Goal: Task Accomplishment & Management: Use online tool/utility

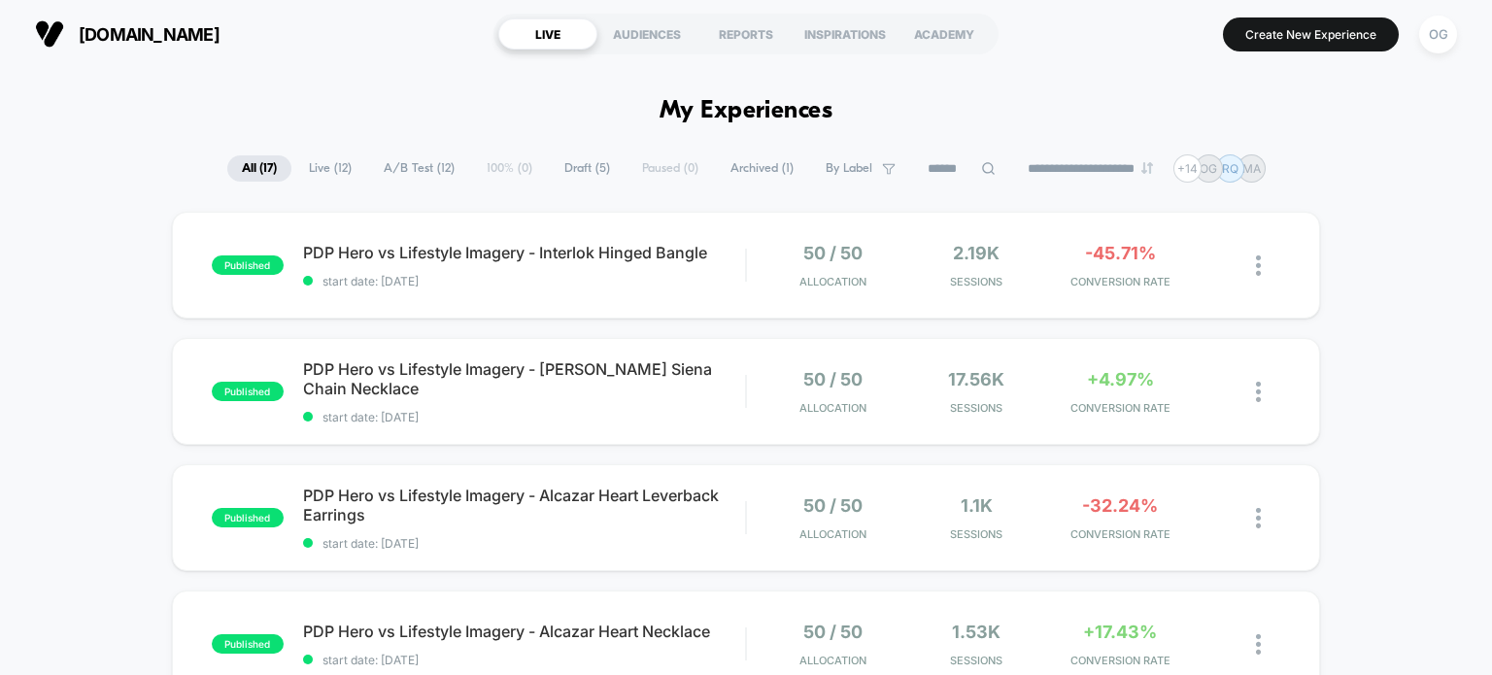
click at [572, 161] on span "Draft ( 5 )" at bounding box center [587, 168] width 75 height 26
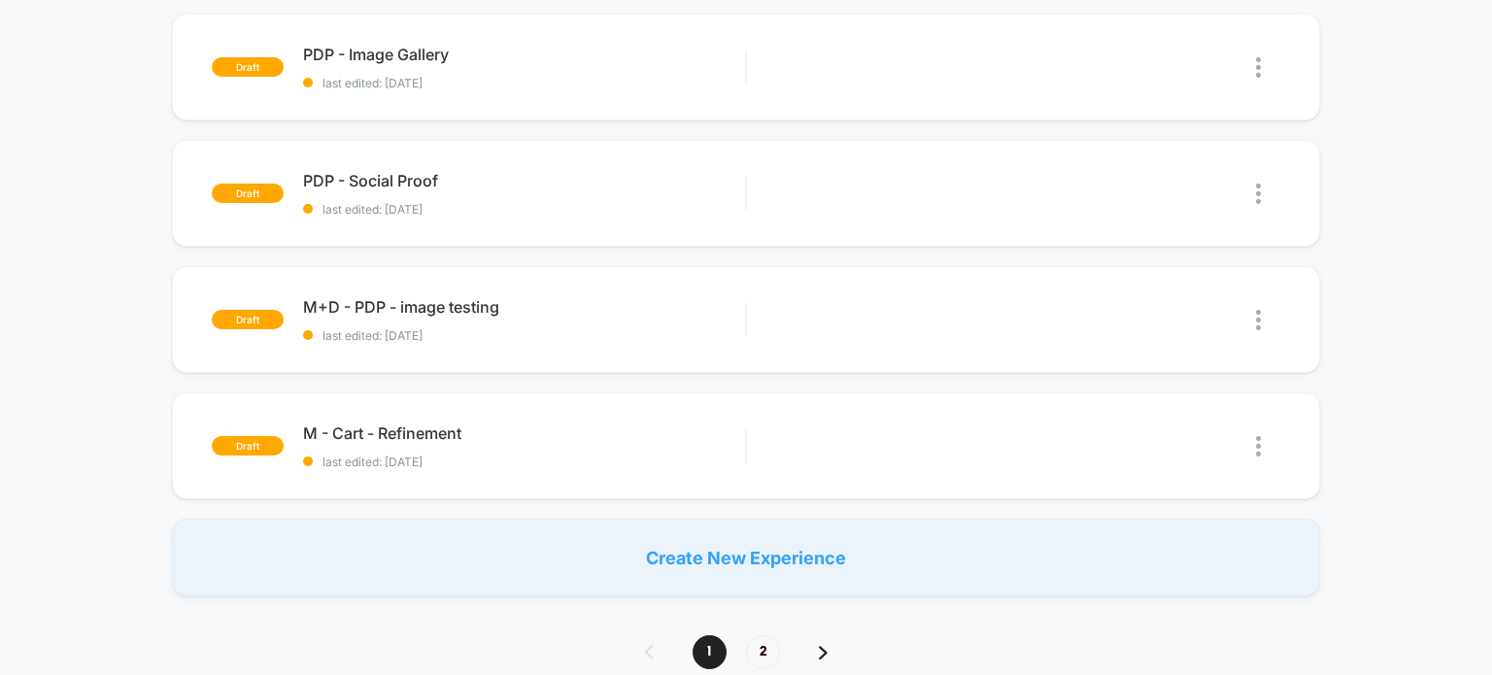
scroll to position [486, 0]
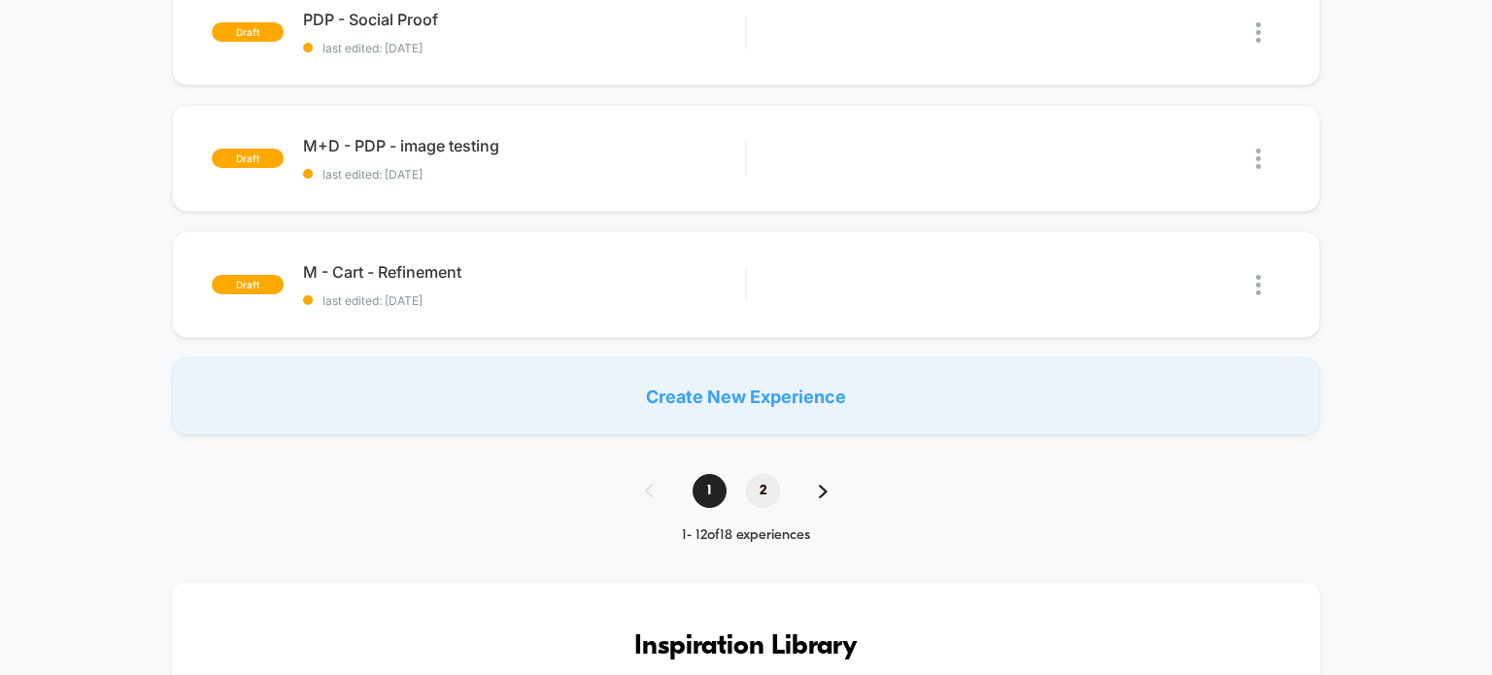
click at [769, 488] on span "2" at bounding box center [763, 491] width 34 height 34
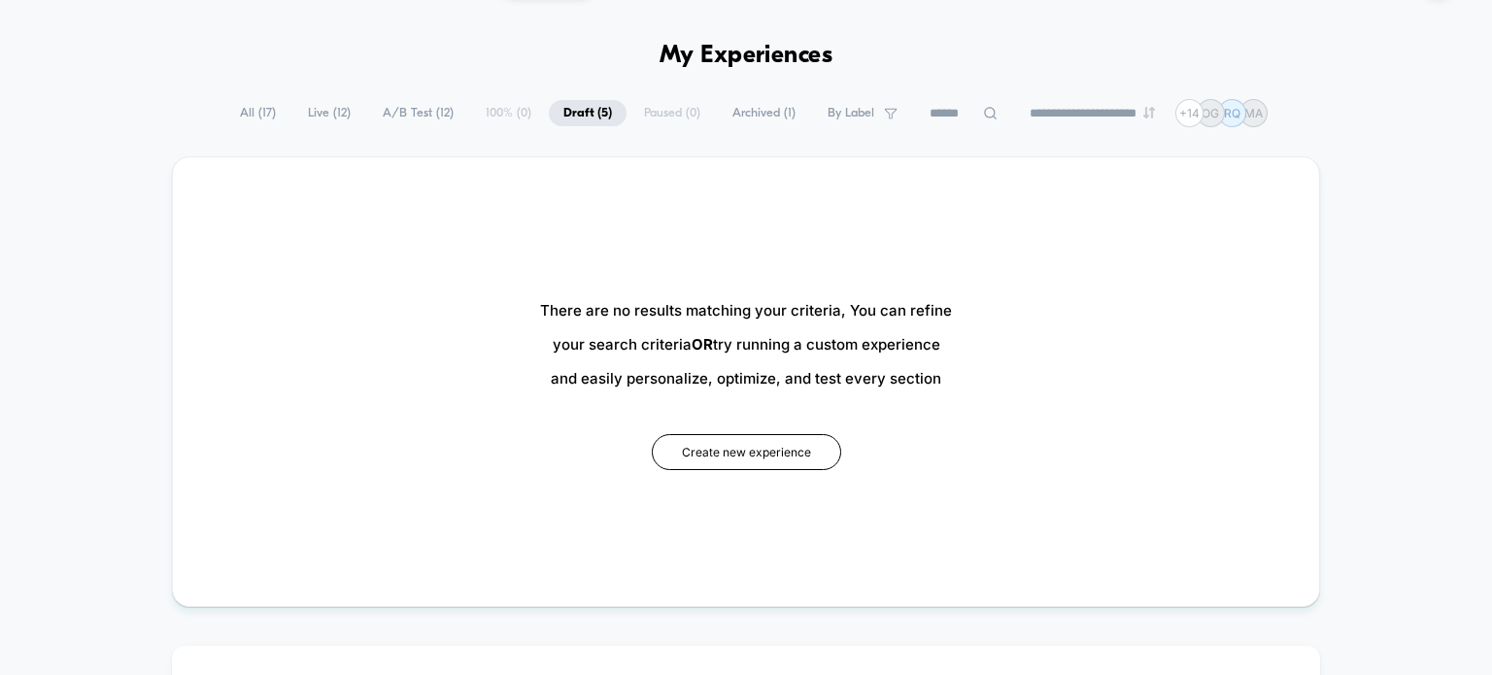
scroll to position [0, 0]
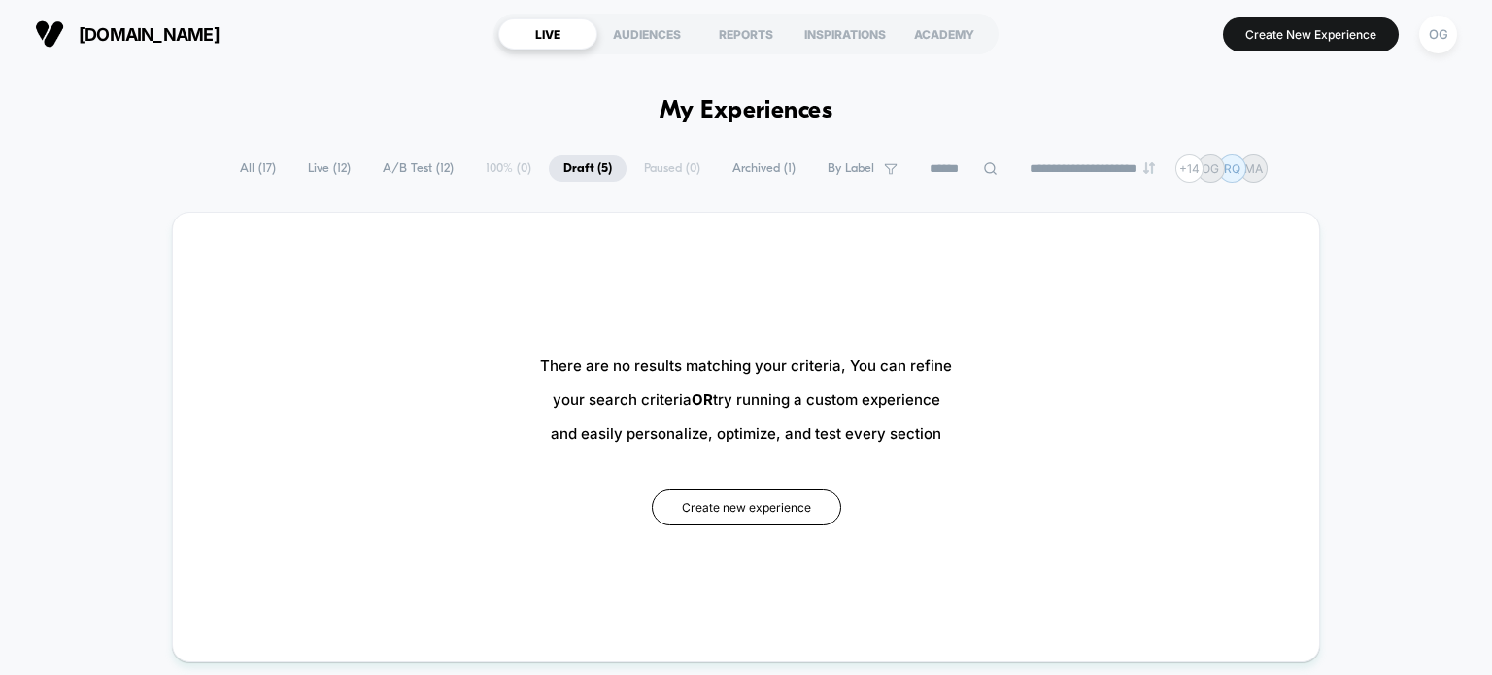
click at [575, 167] on span "Draft ( 5 )" at bounding box center [588, 168] width 78 height 26
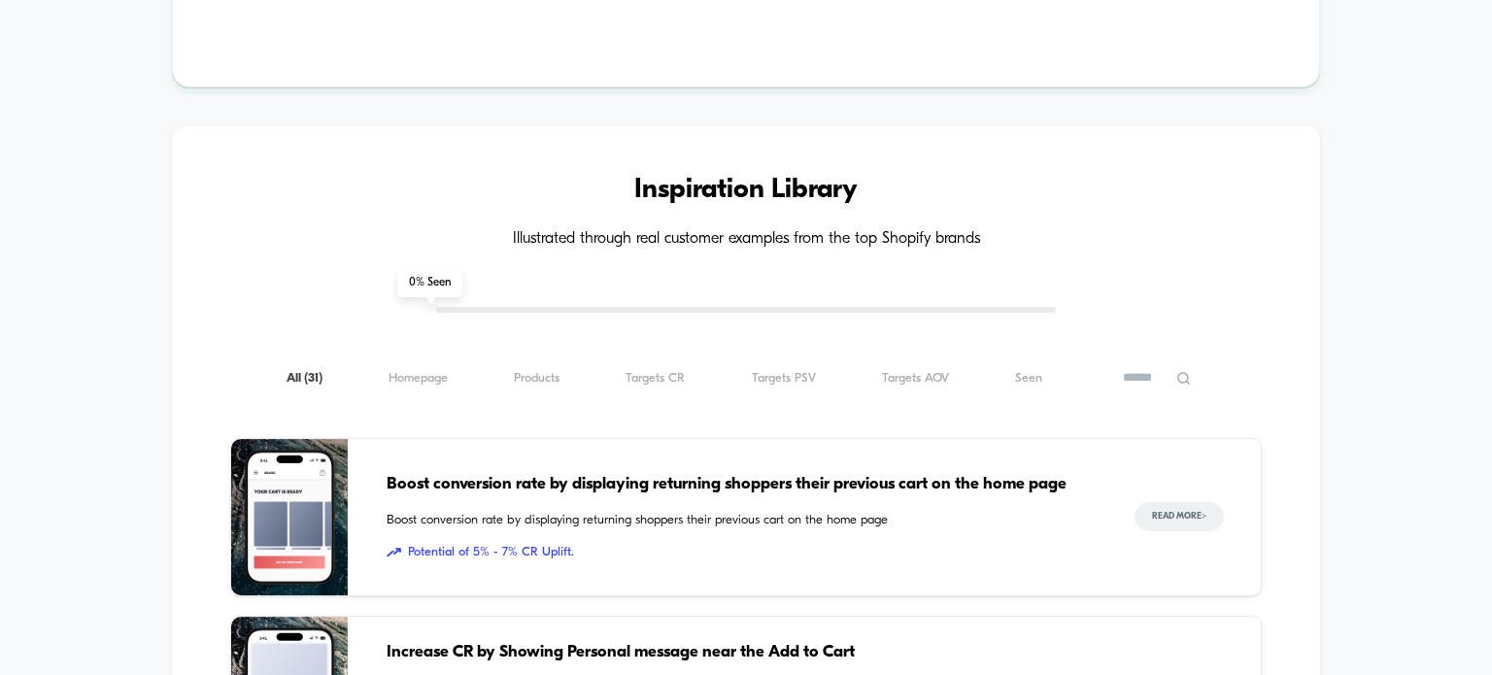
scroll to position [874, 0]
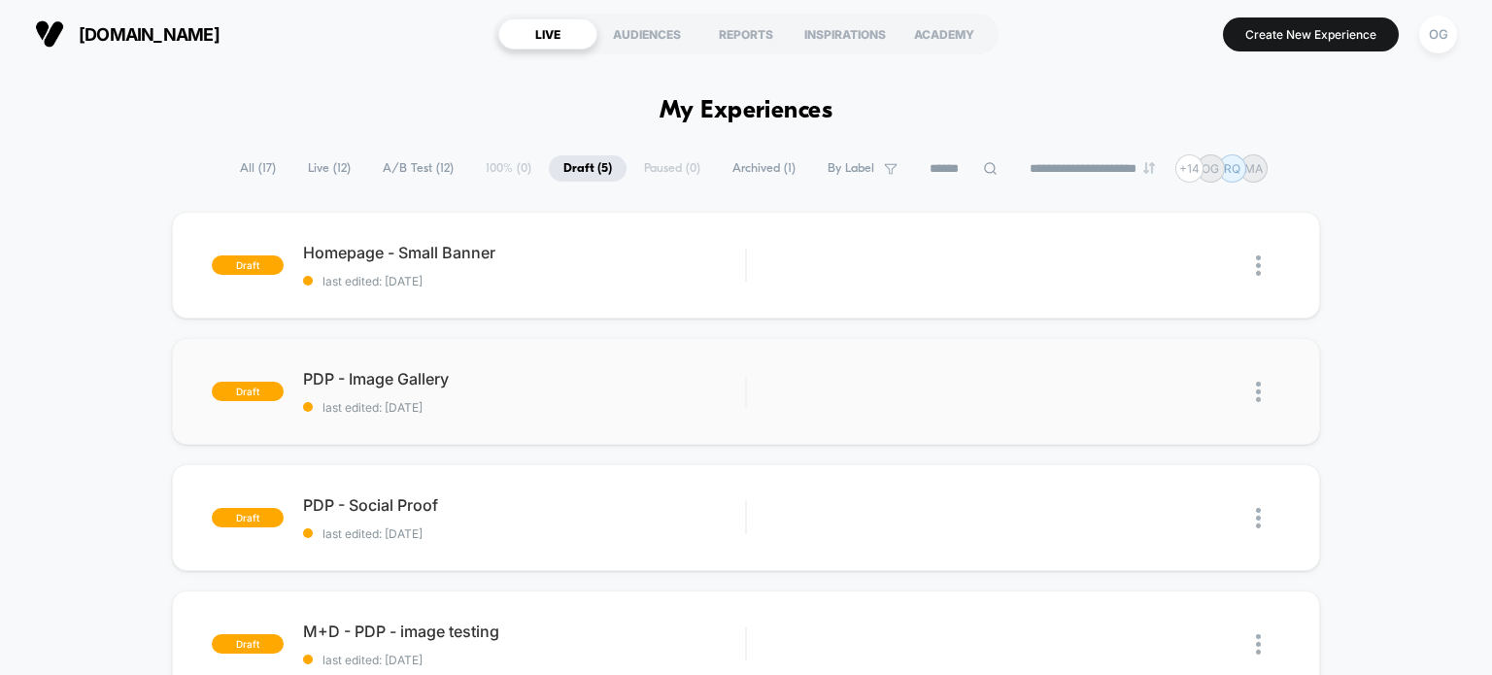
click at [1258, 388] on img at bounding box center [1258, 392] width 5 height 20
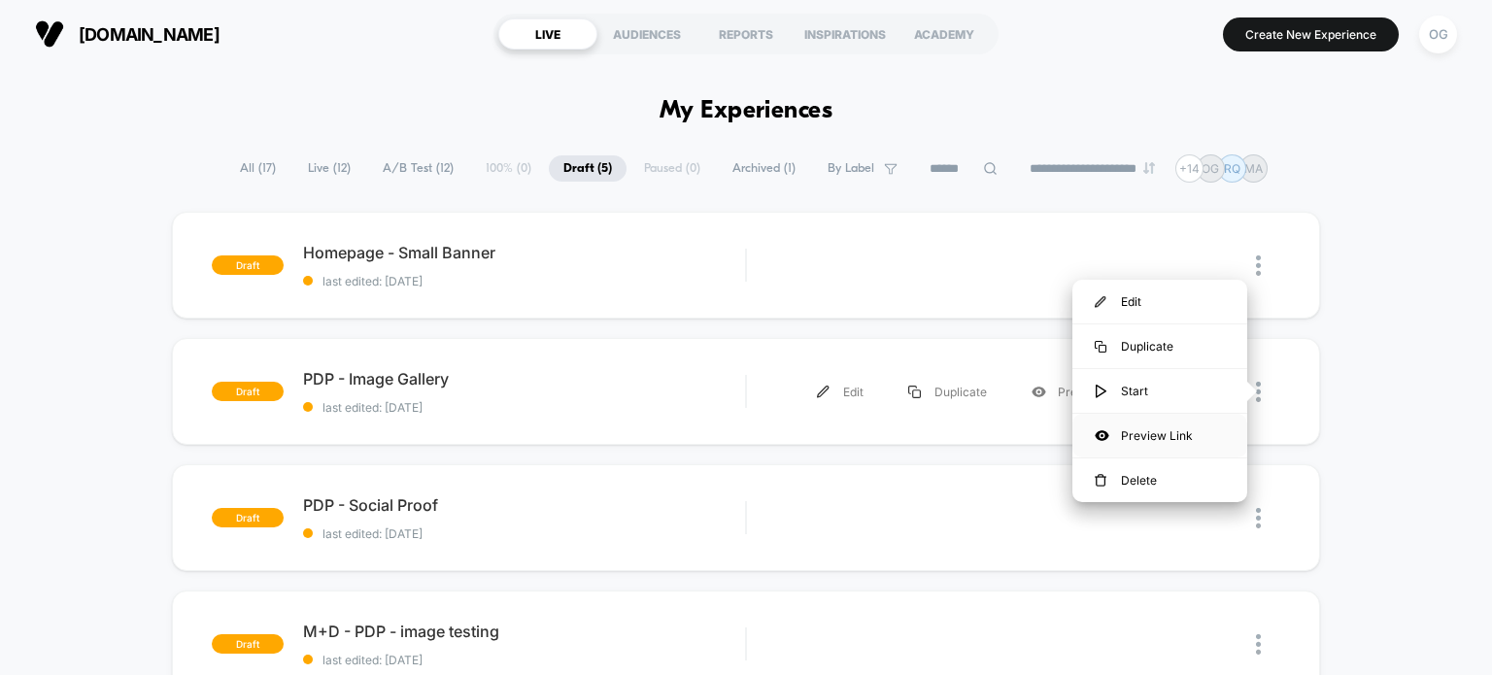
click at [1216, 440] on div "Preview Link" at bounding box center [1160, 436] width 175 height 44
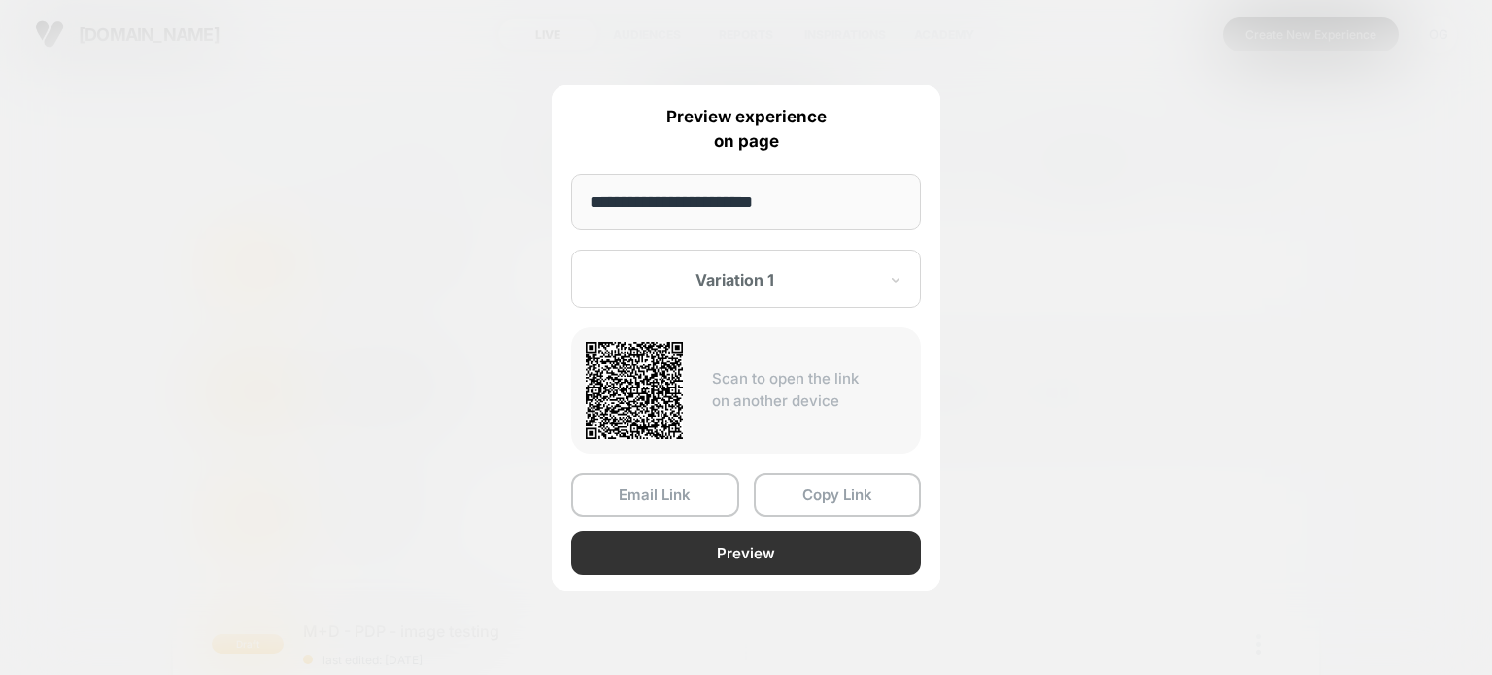
click at [726, 550] on button "Preview" at bounding box center [746, 553] width 350 height 44
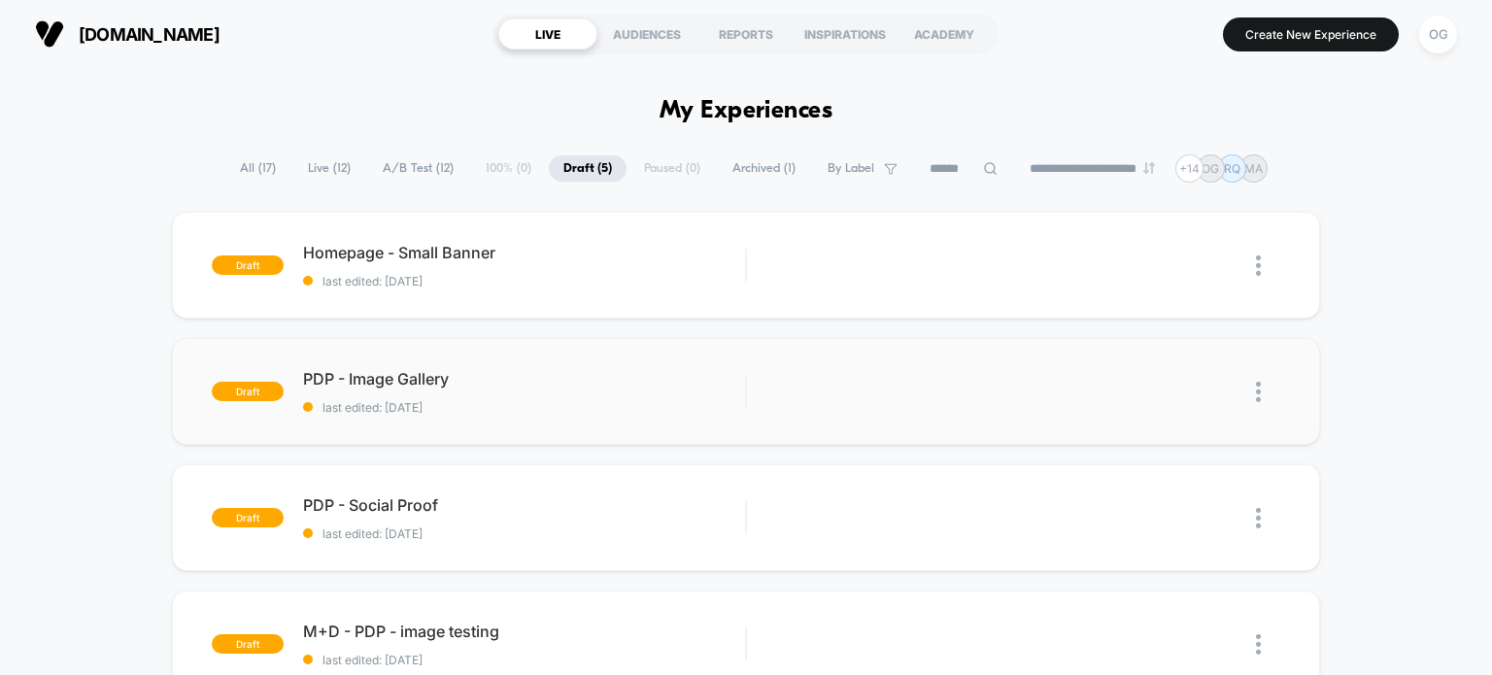
click at [400, 172] on span "A/B Test ( 12 )" at bounding box center [418, 168] width 100 height 26
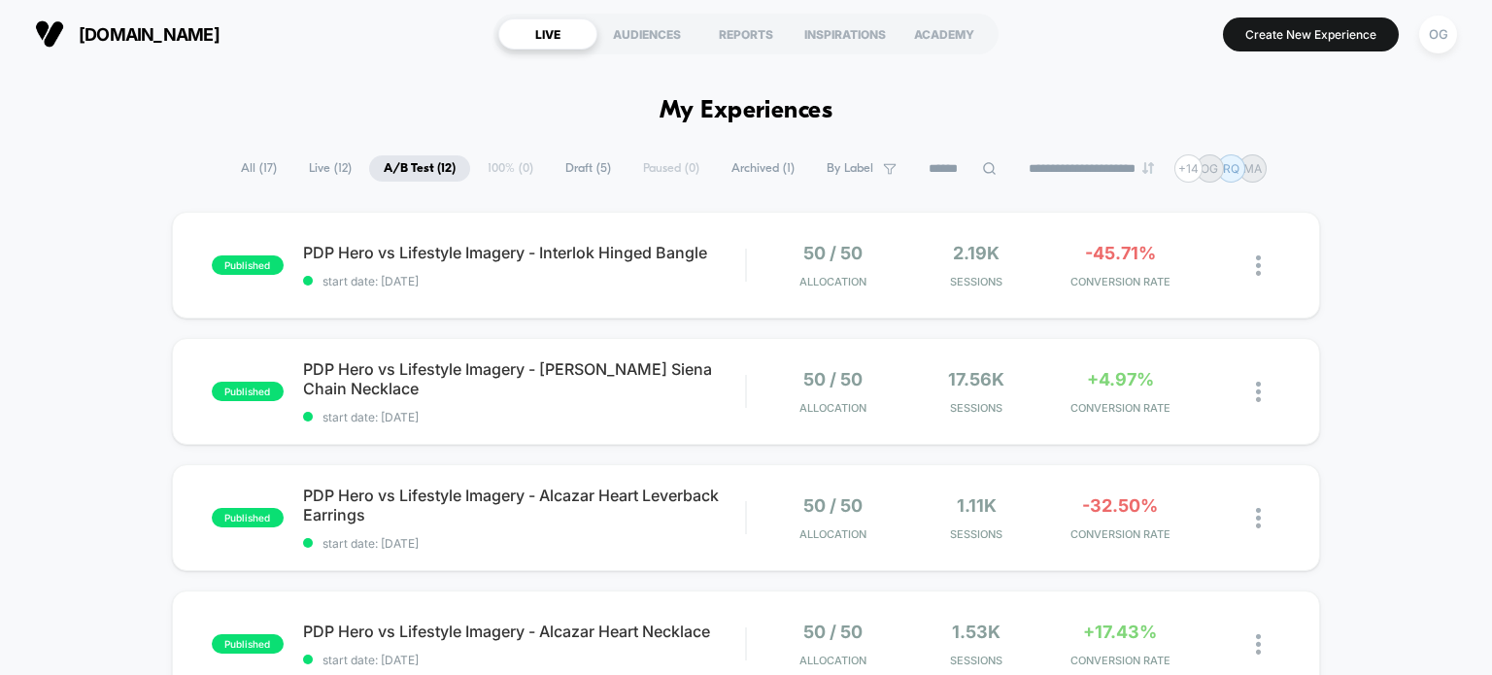
click at [252, 162] on span "All ( 17 )" at bounding box center [258, 168] width 65 height 26
click at [1261, 259] on img at bounding box center [1258, 266] width 5 height 20
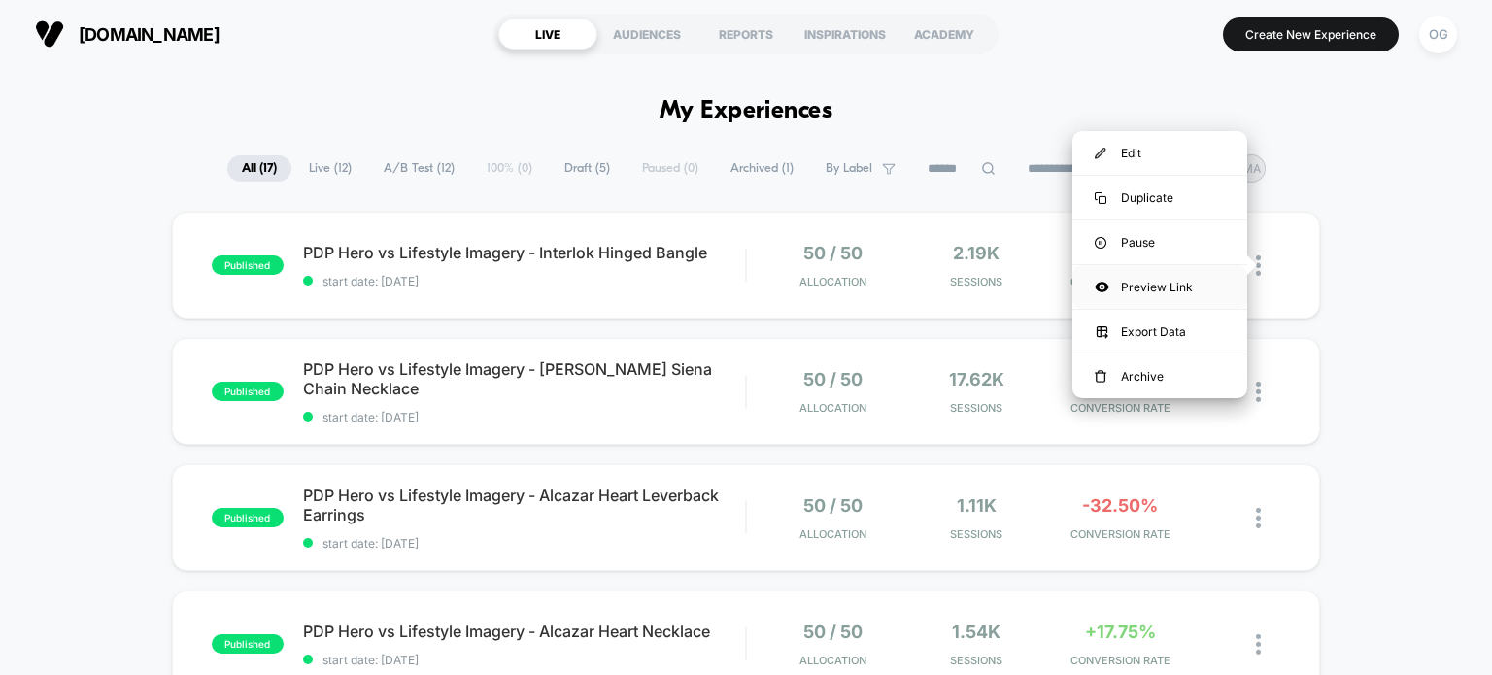
click at [1177, 287] on div "Preview Link" at bounding box center [1160, 287] width 175 height 44
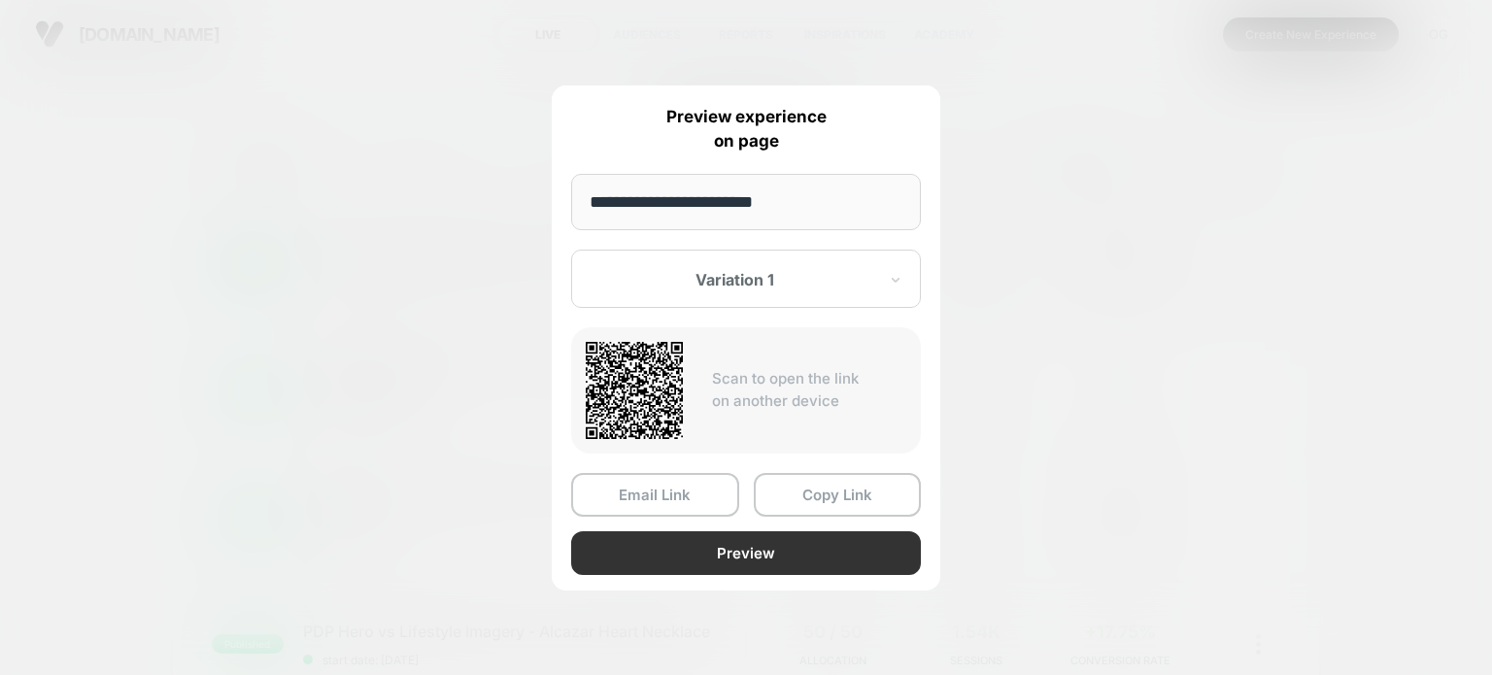
click at [665, 569] on button "Preview" at bounding box center [746, 553] width 350 height 44
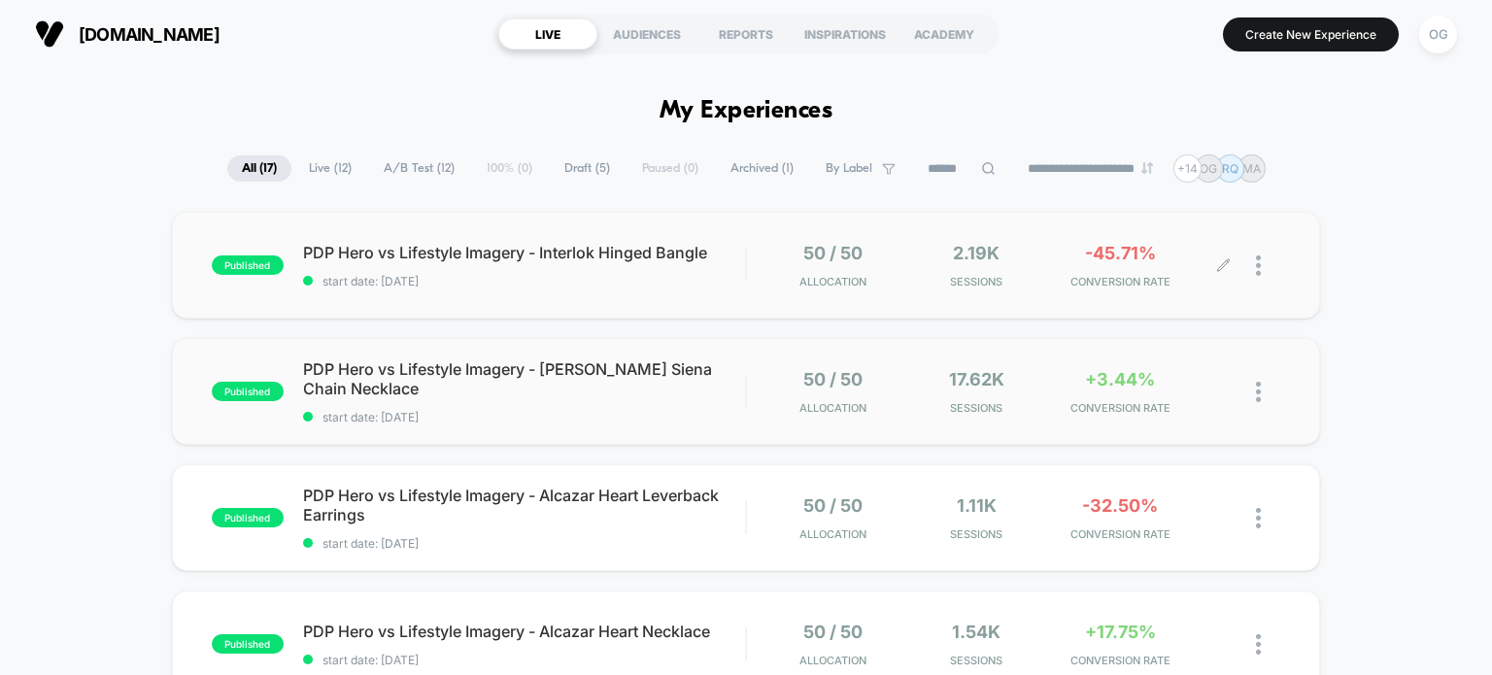
click at [1260, 395] on img at bounding box center [1258, 392] width 5 height 20
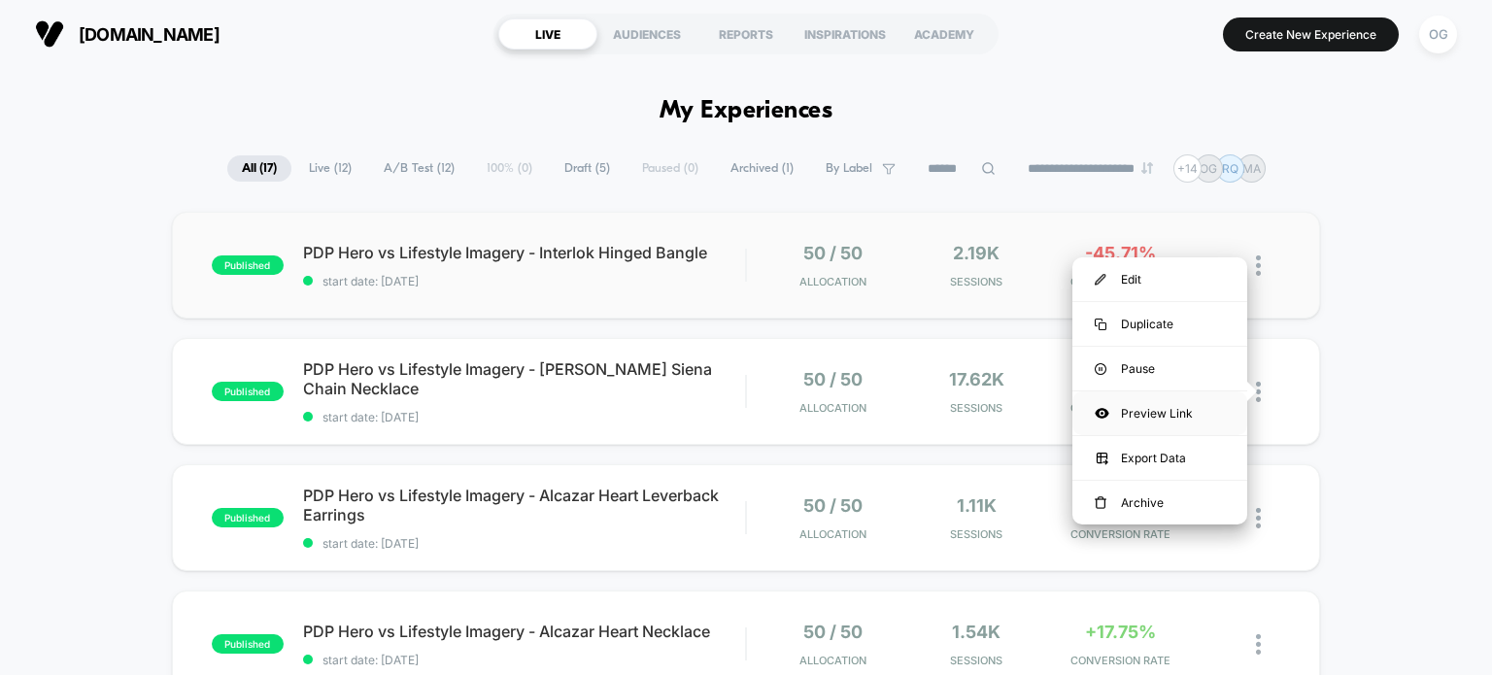
click at [1162, 414] on div "Preview Link" at bounding box center [1160, 414] width 175 height 44
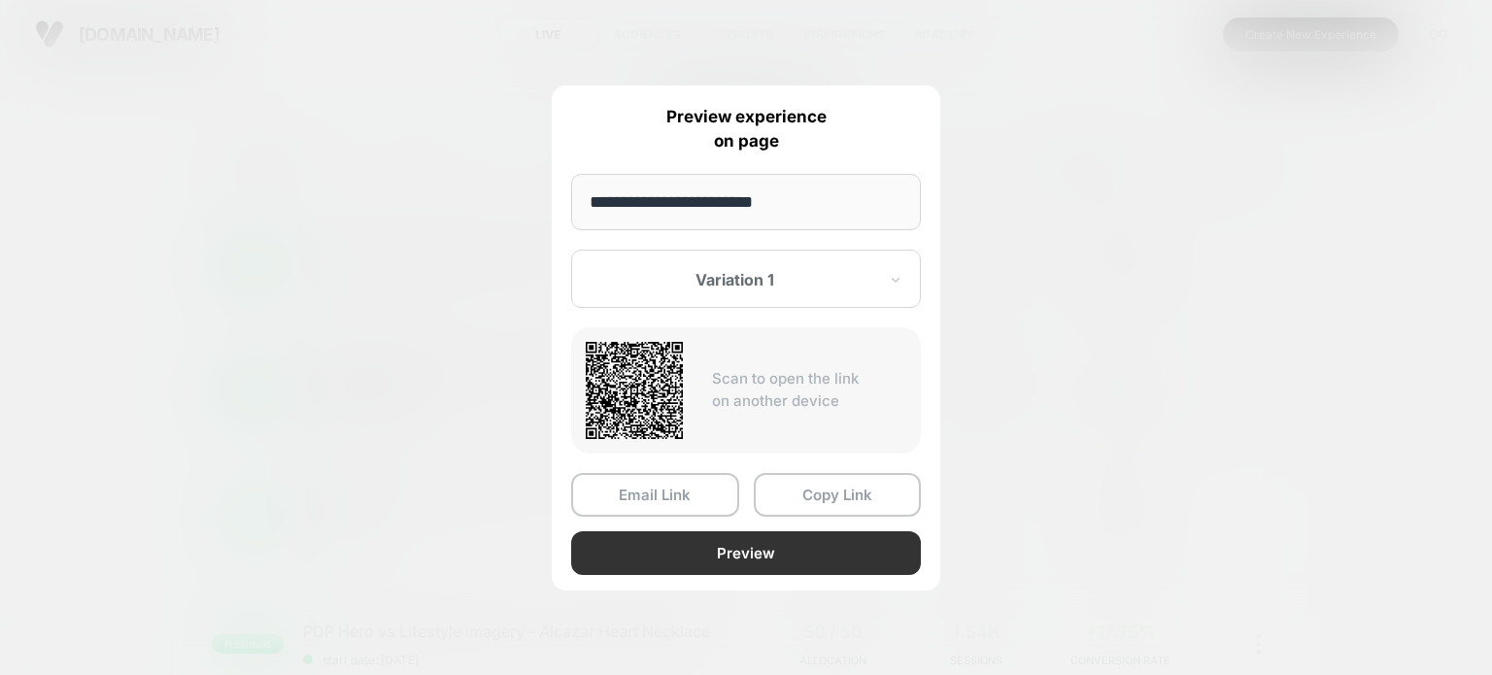
click at [676, 551] on button "Preview" at bounding box center [746, 553] width 350 height 44
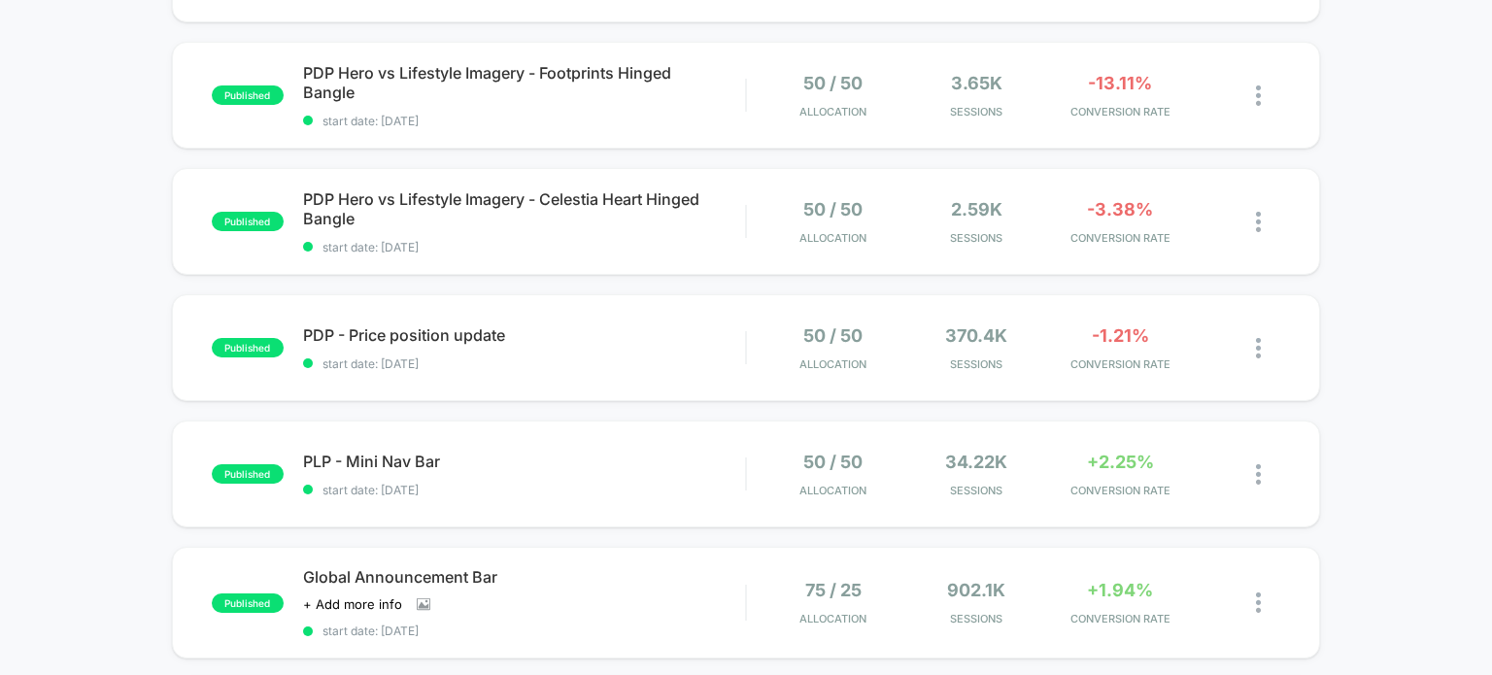
scroll to position [874, 0]
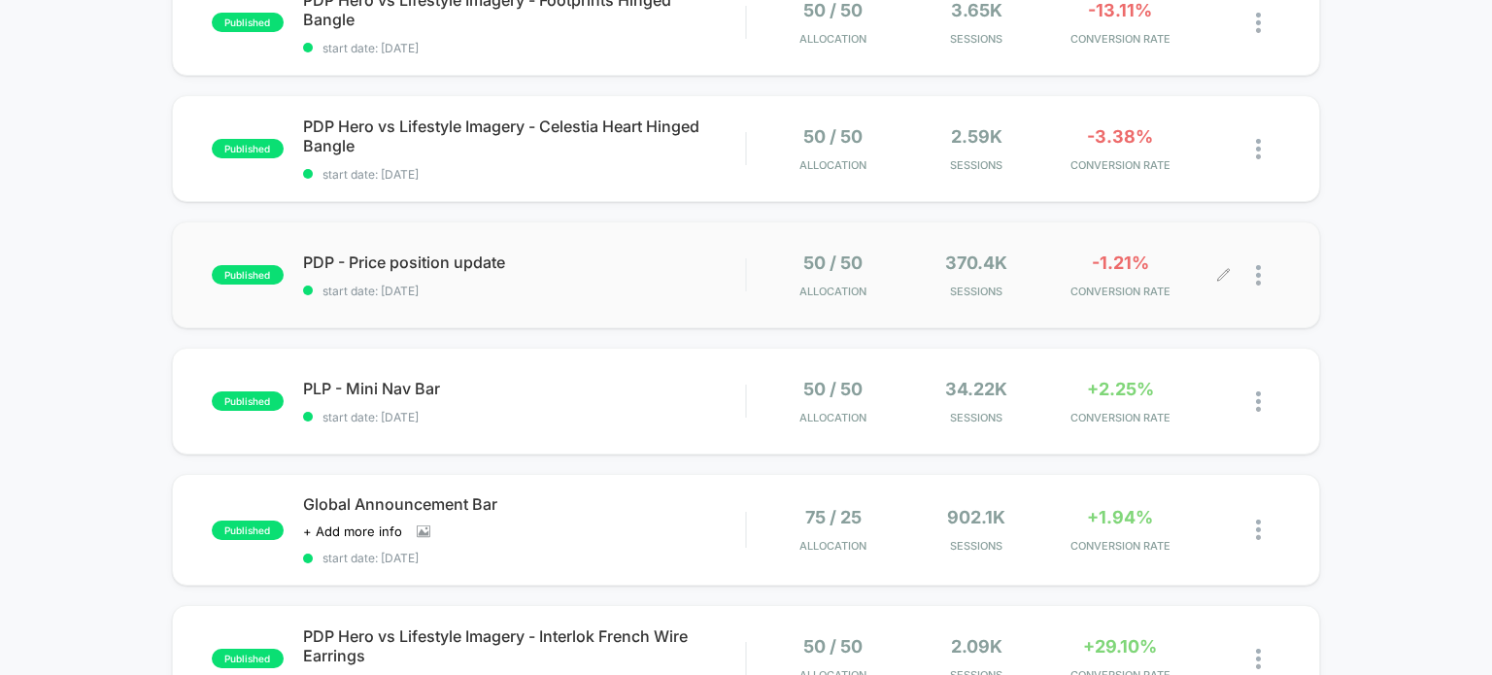
click at [1263, 283] on div at bounding box center [1268, 276] width 24 height 46
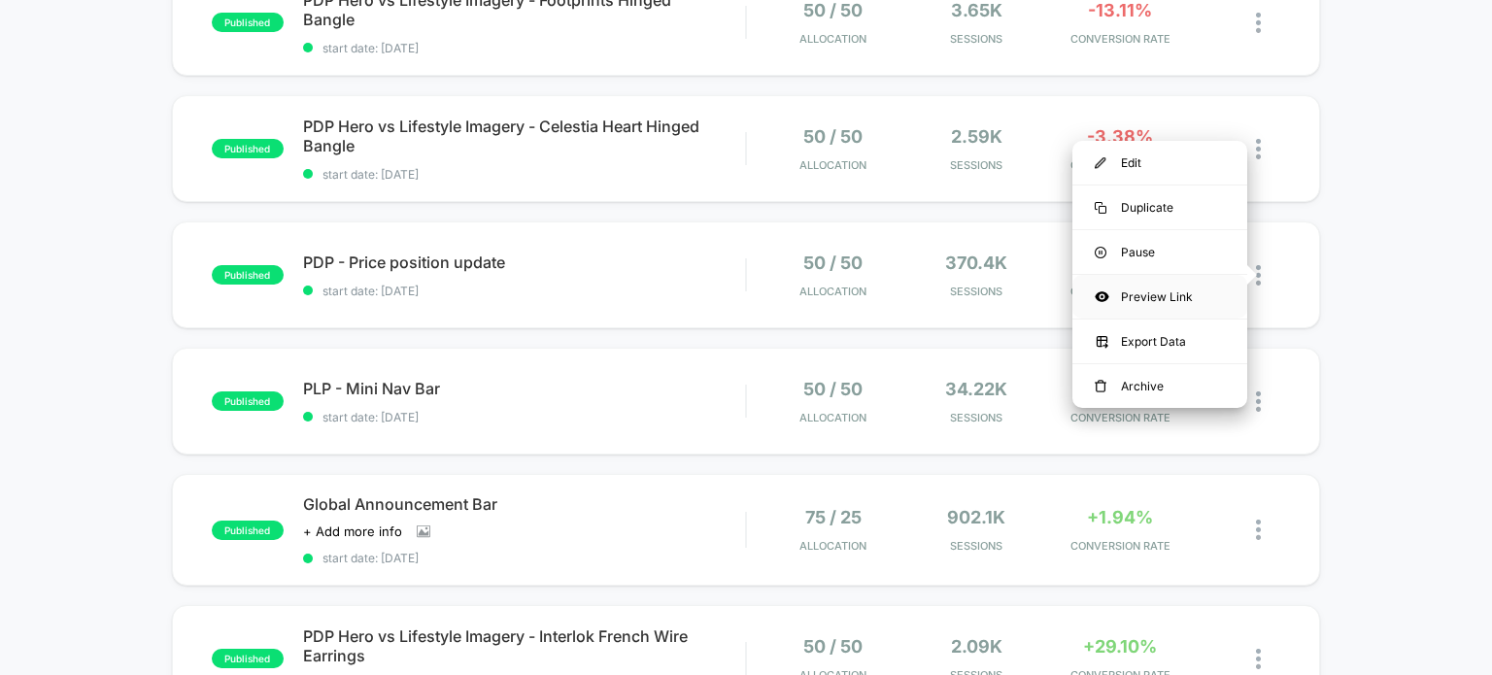
click at [1158, 302] on div "Preview Link" at bounding box center [1160, 297] width 175 height 44
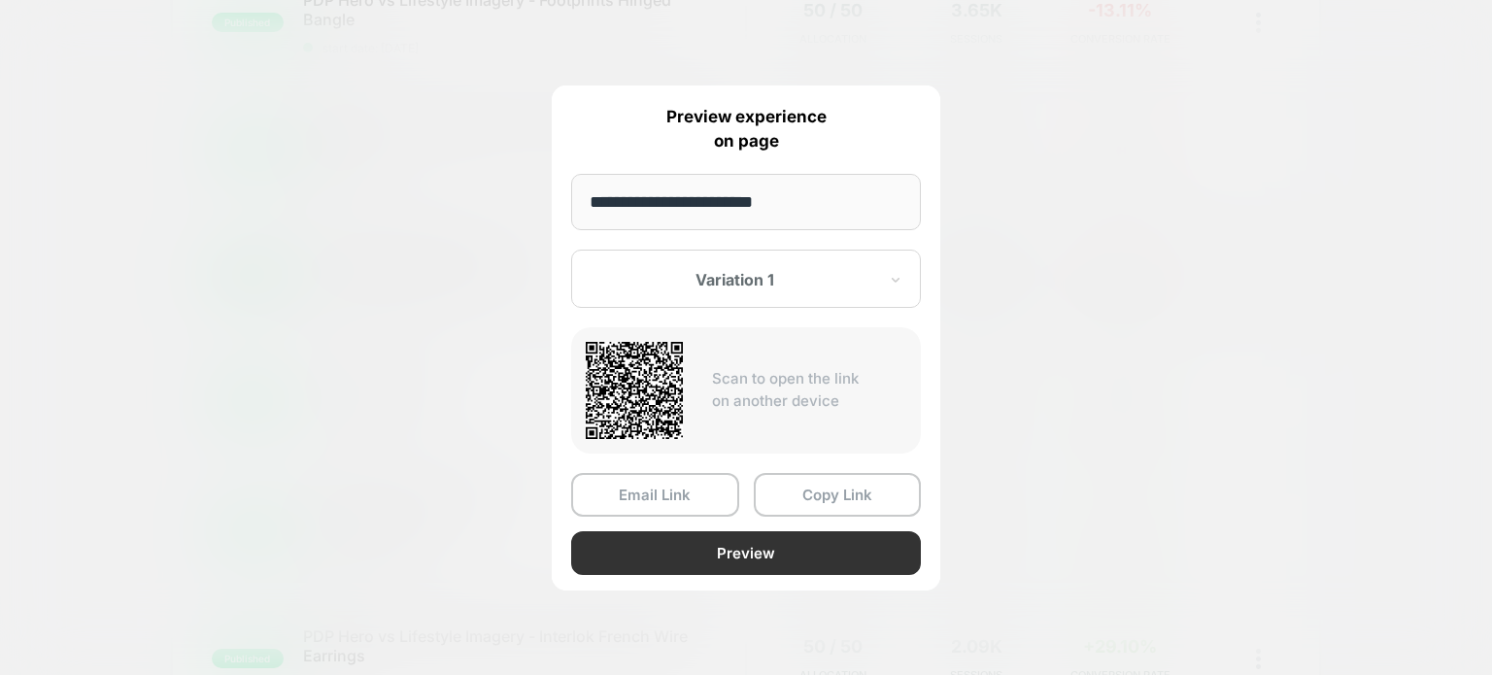
click at [681, 557] on button "Preview" at bounding box center [746, 553] width 350 height 44
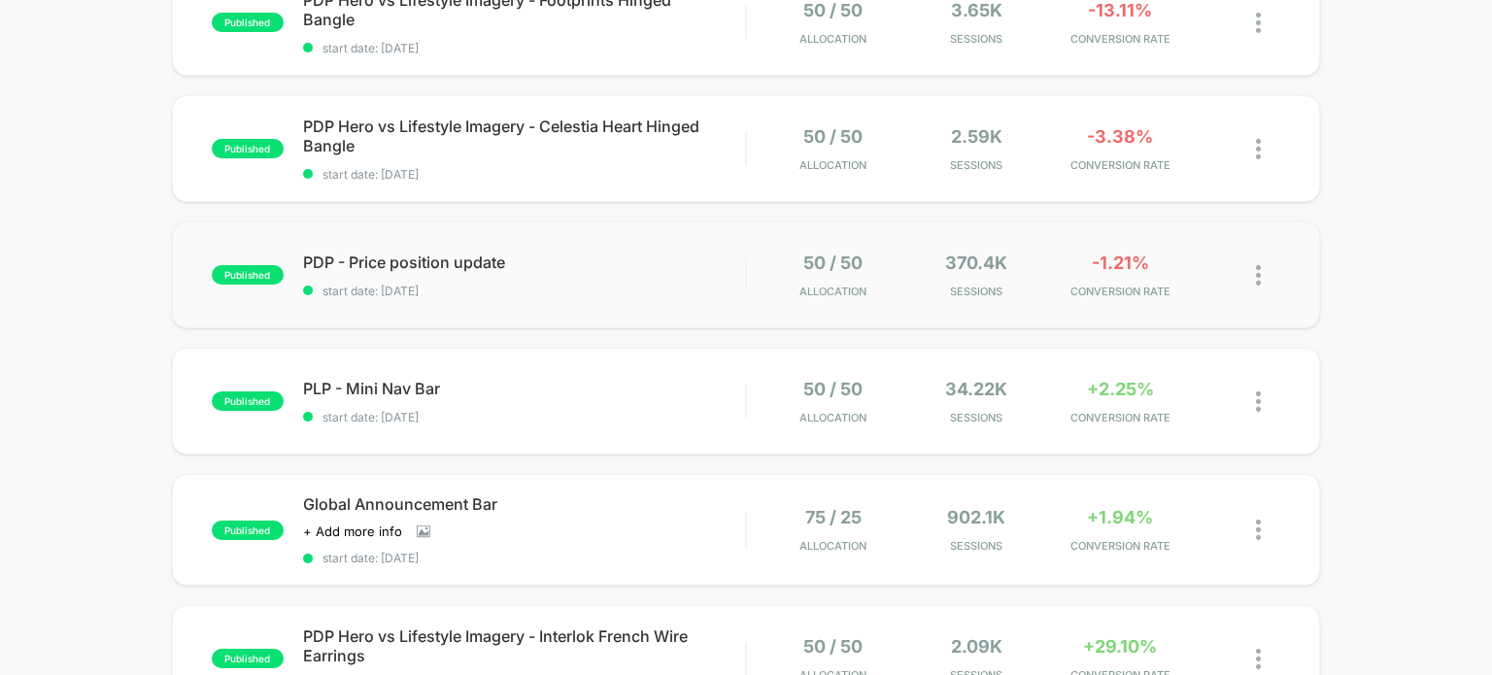
click at [1258, 279] on img at bounding box center [1258, 275] width 5 height 20
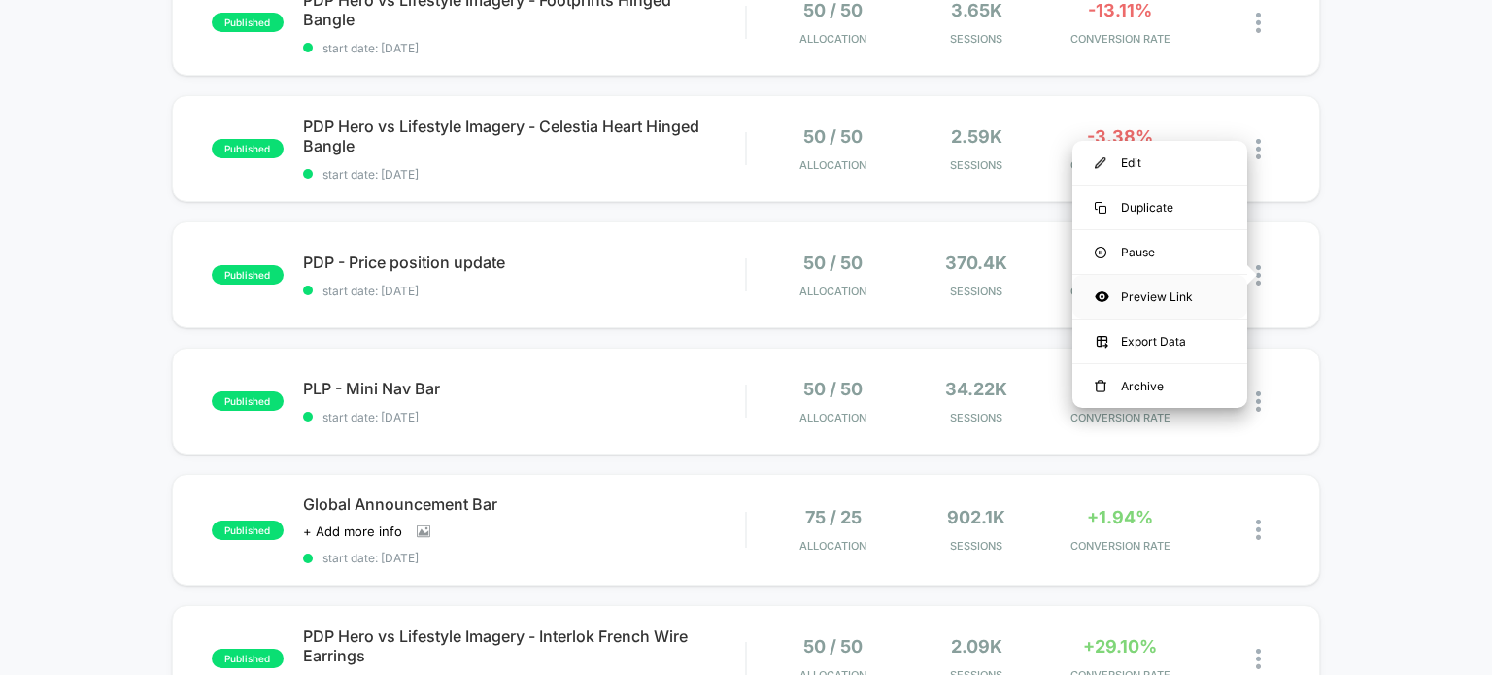
click at [1193, 299] on div "Preview Link" at bounding box center [1160, 297] width 175 height 44
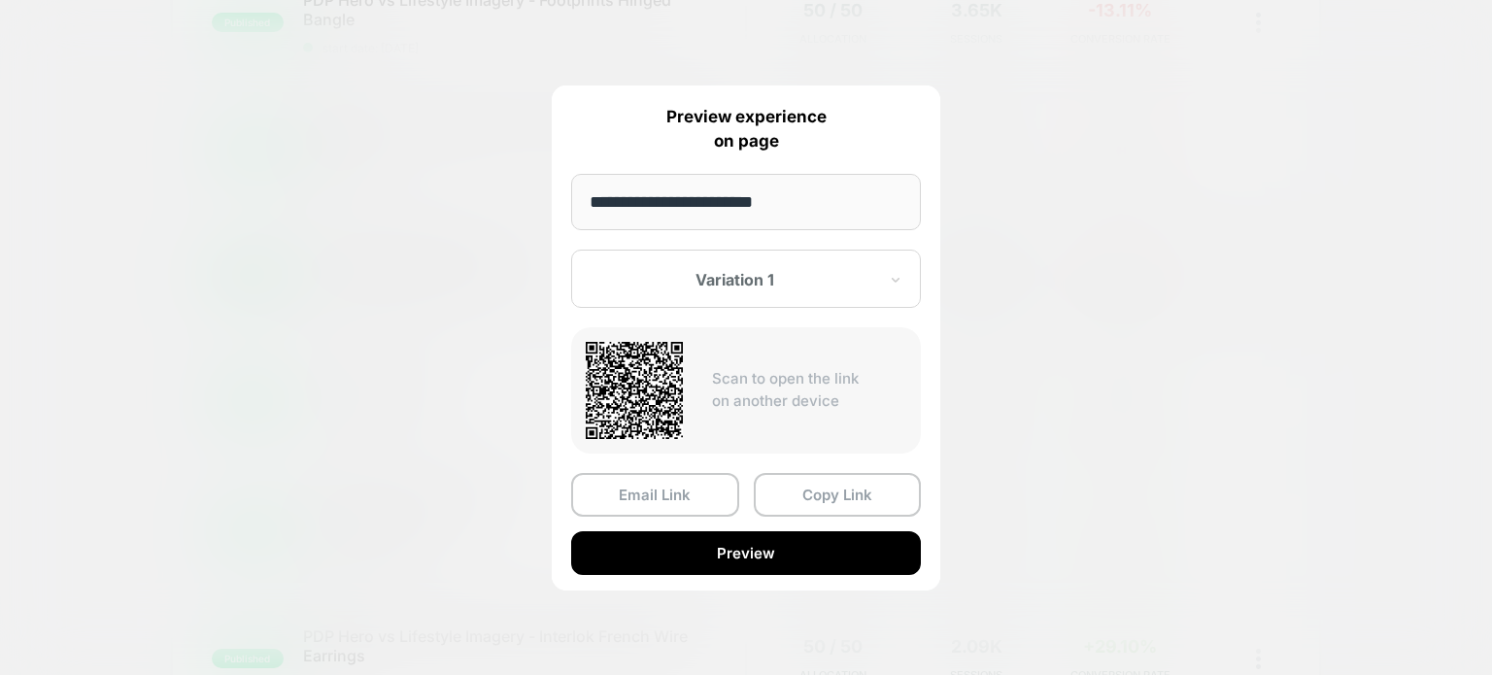
click at [681, 260] on div "Variation 1" at bounding box center [746, 279] width 350 height 58
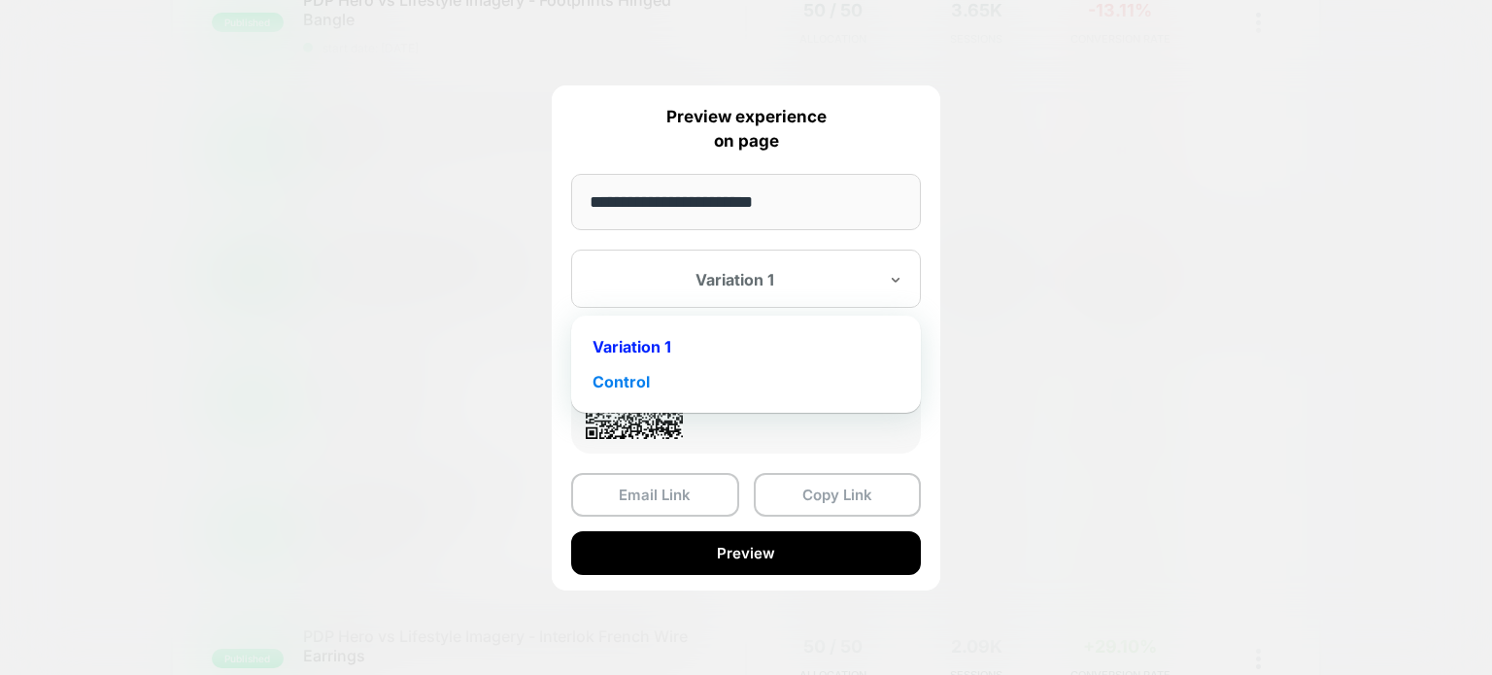
click at [672, 378] on div "Control" at bounding box center [746, 381] width 330 height 35
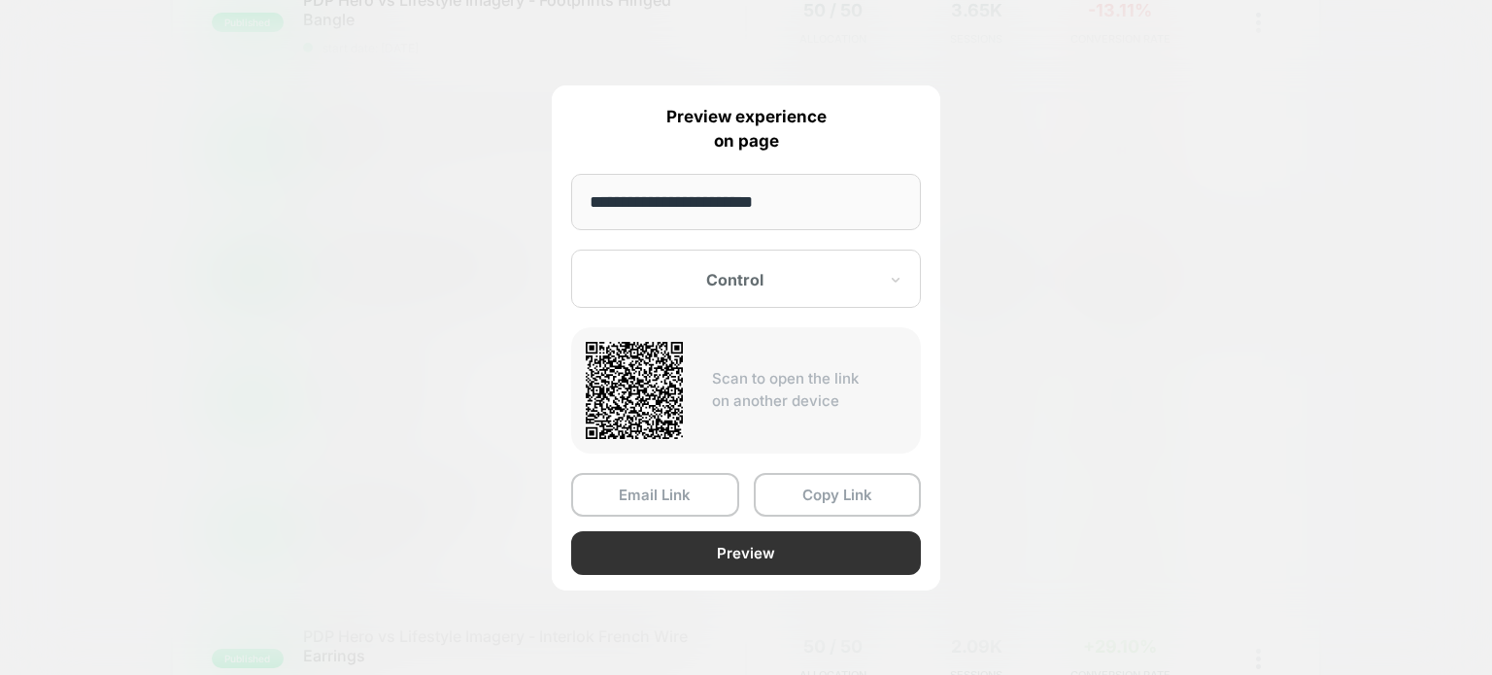
click at [732, 553] on button "Preview" at bounding box center [746, 553] width 350 height 44
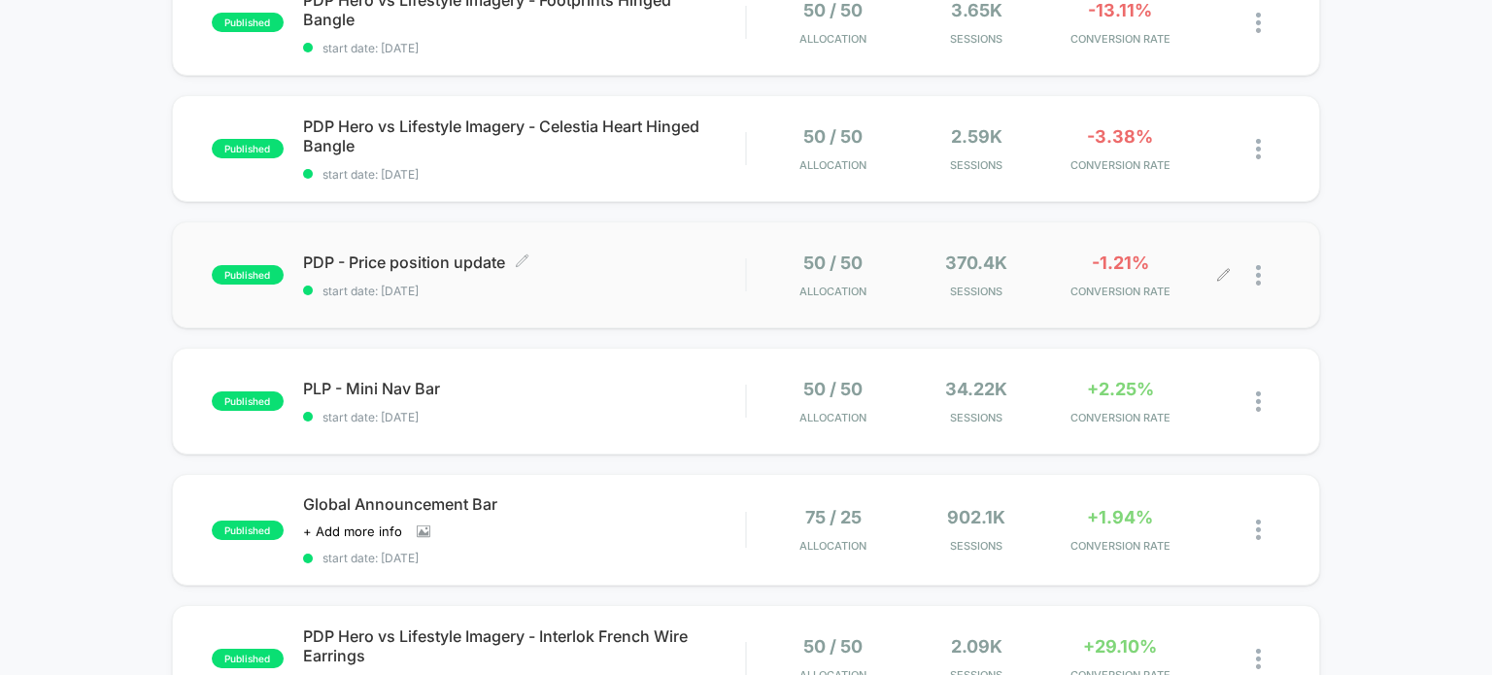
click at [411, 259] on span "PDP - Price position update Click to edit experience details" at bounding box center [524, 262] width 443 height 19
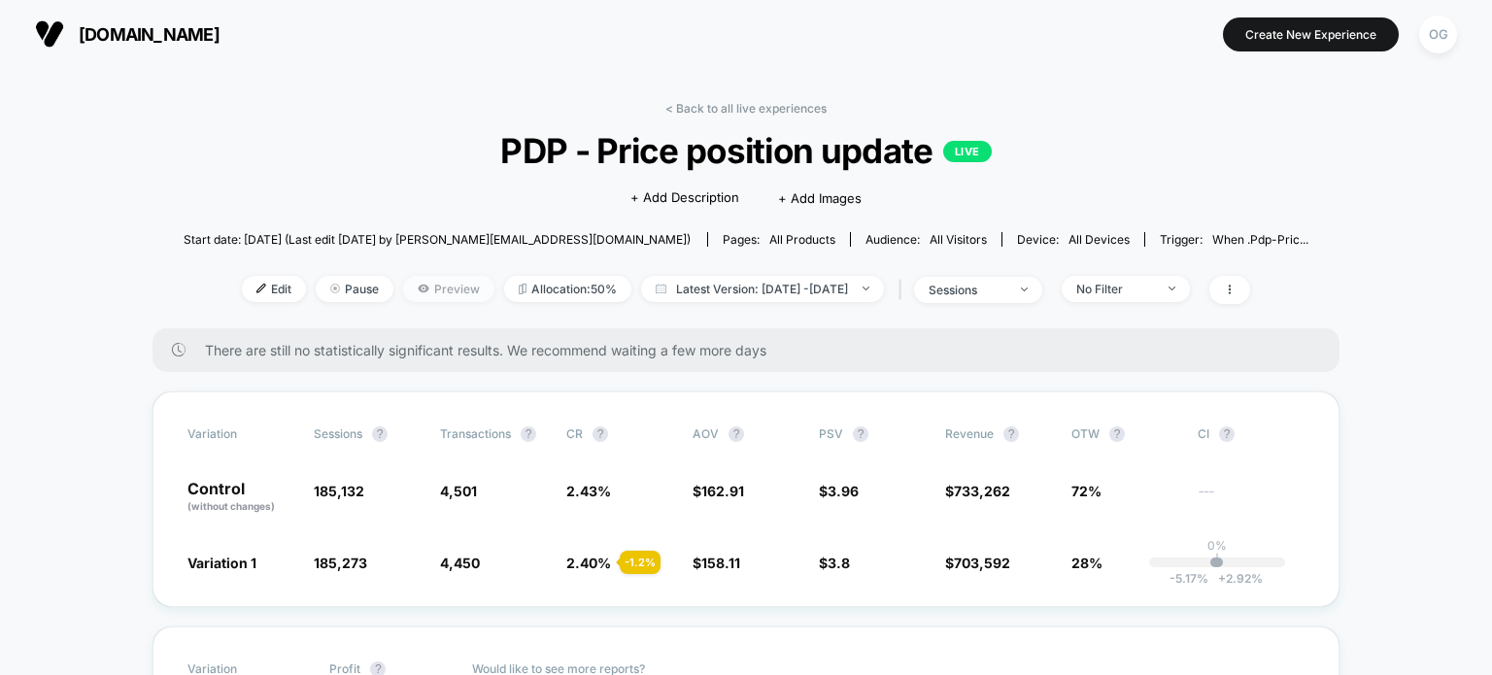
click at [415, 293] on span "Preview" at bounding box center [448, 289] width 91 height 26
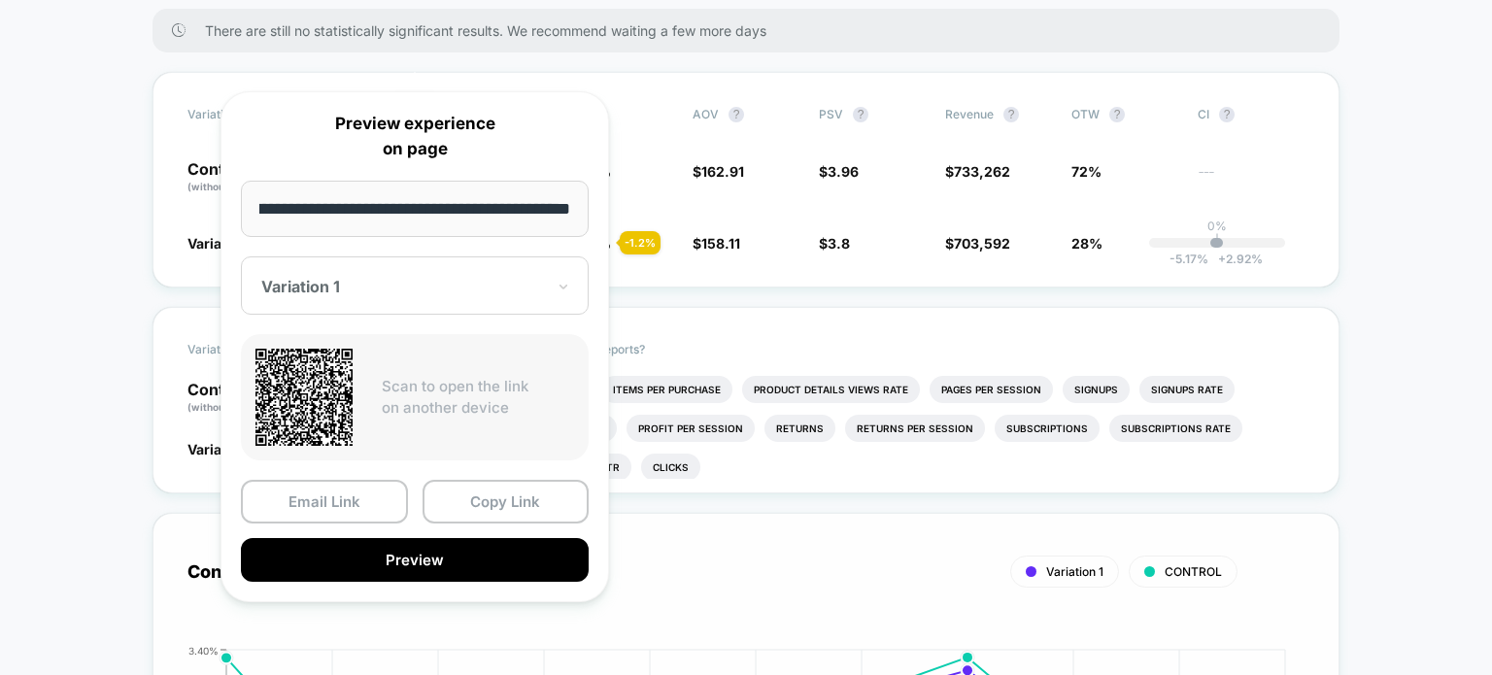
scroll to position [389, 0]
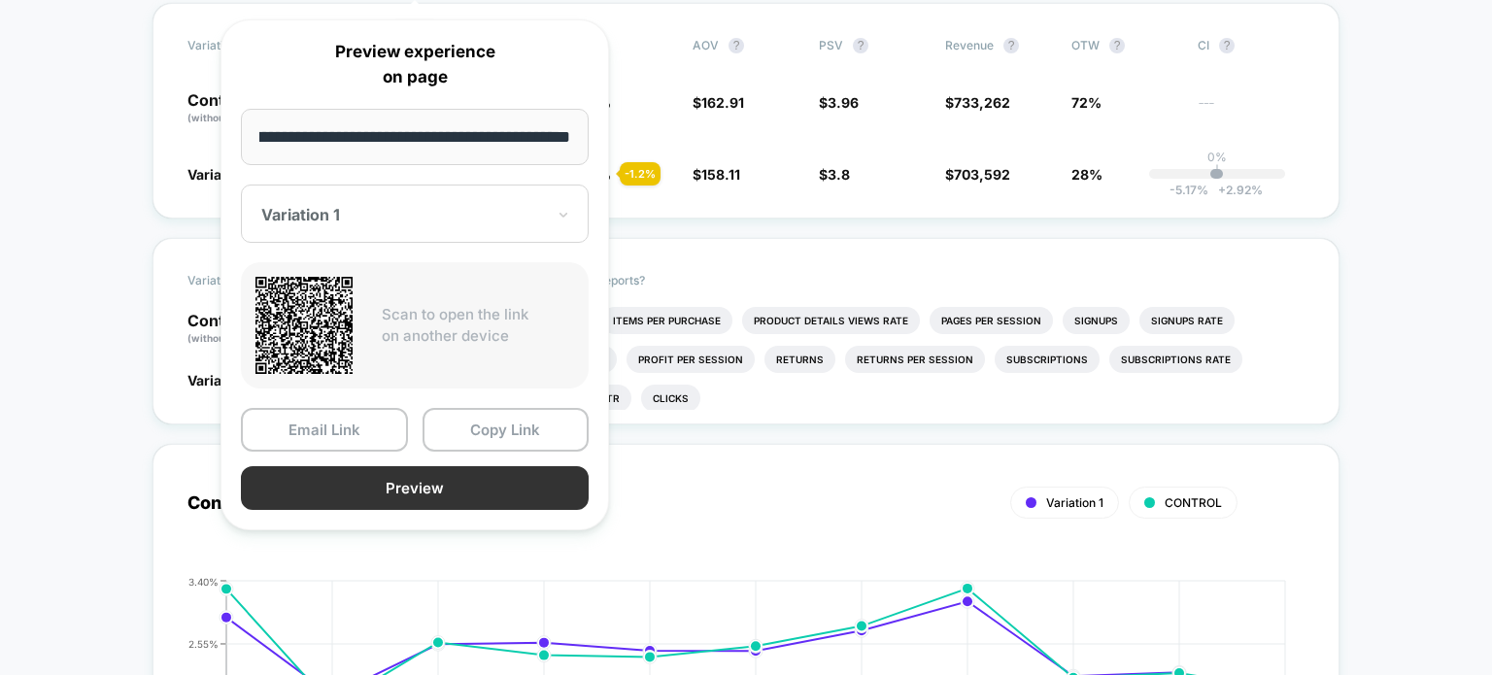
click at [435, 481] on button "Preview" at bounding box center [415, 488] width 348 height 44
